Goal: Information Seeking & Learning: Check status

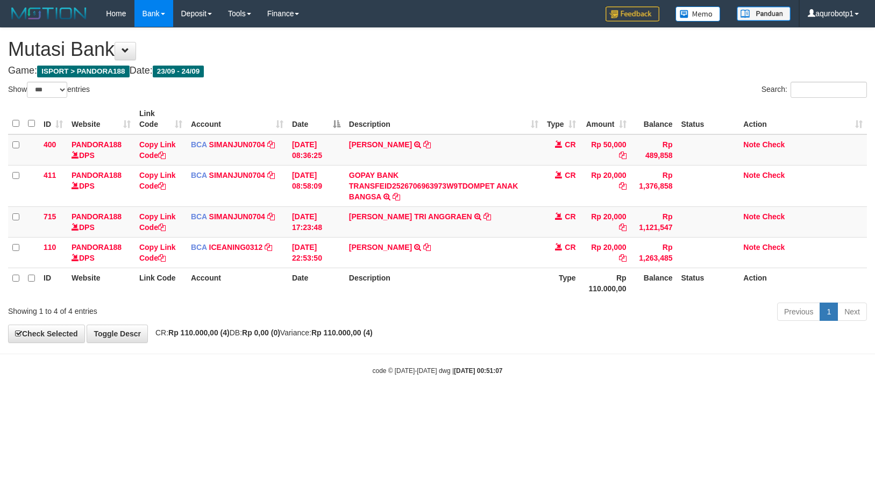
select select "***"
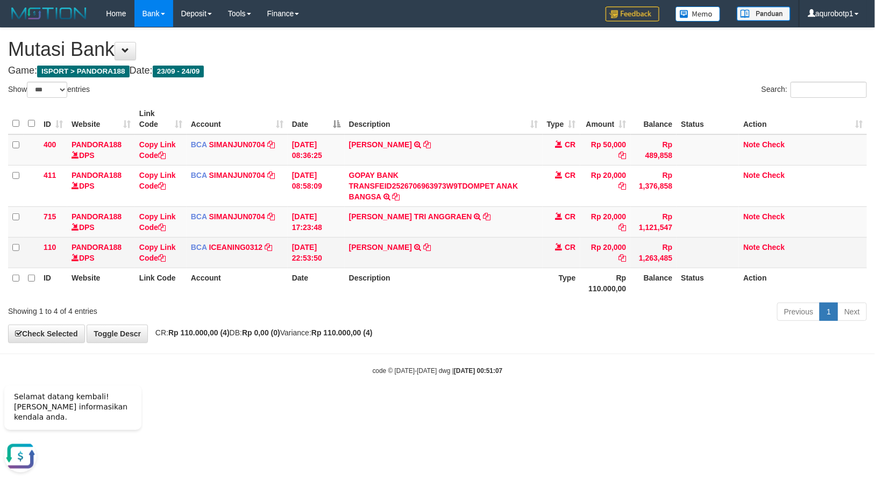
click at [524, 263] on td "IKSAN NUROHMAN TRSF E-BANKING CR 2409/FTSCY/WS95271 20000.00IKSAN NUROHMAN" at bounding box center [444, 252] width 198 height 31
click at [526, 265] on td "IKSAN NUROHMAN TRSF E-BANKING CR 2409/FTSCY/WS95271 20000.00IKSAN NUROHMAN" at bounding box center [444, 252] width 198 height 31
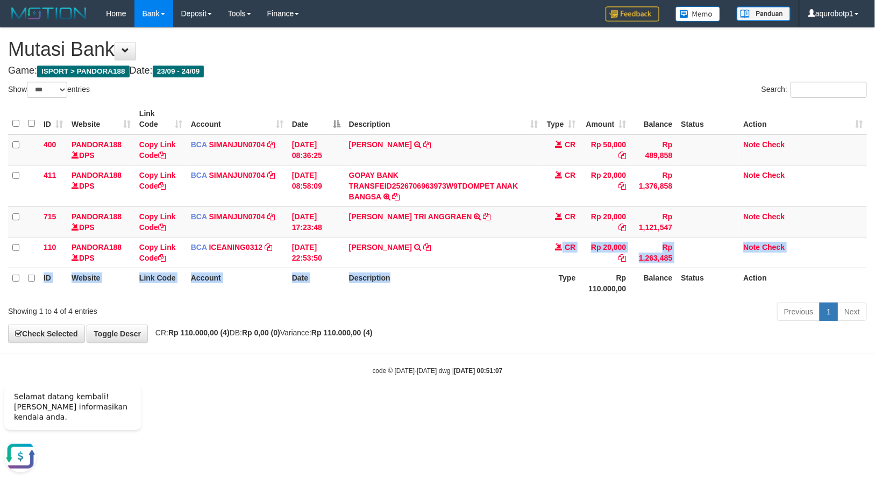
click at [525, 268] on table "ID Website Link Code Account Date Description Type Amount Balance Status Action…" at bounding box center [437, 201] width 859 height 195
